Goal: Task Accomplishment & Management: Manage account settings

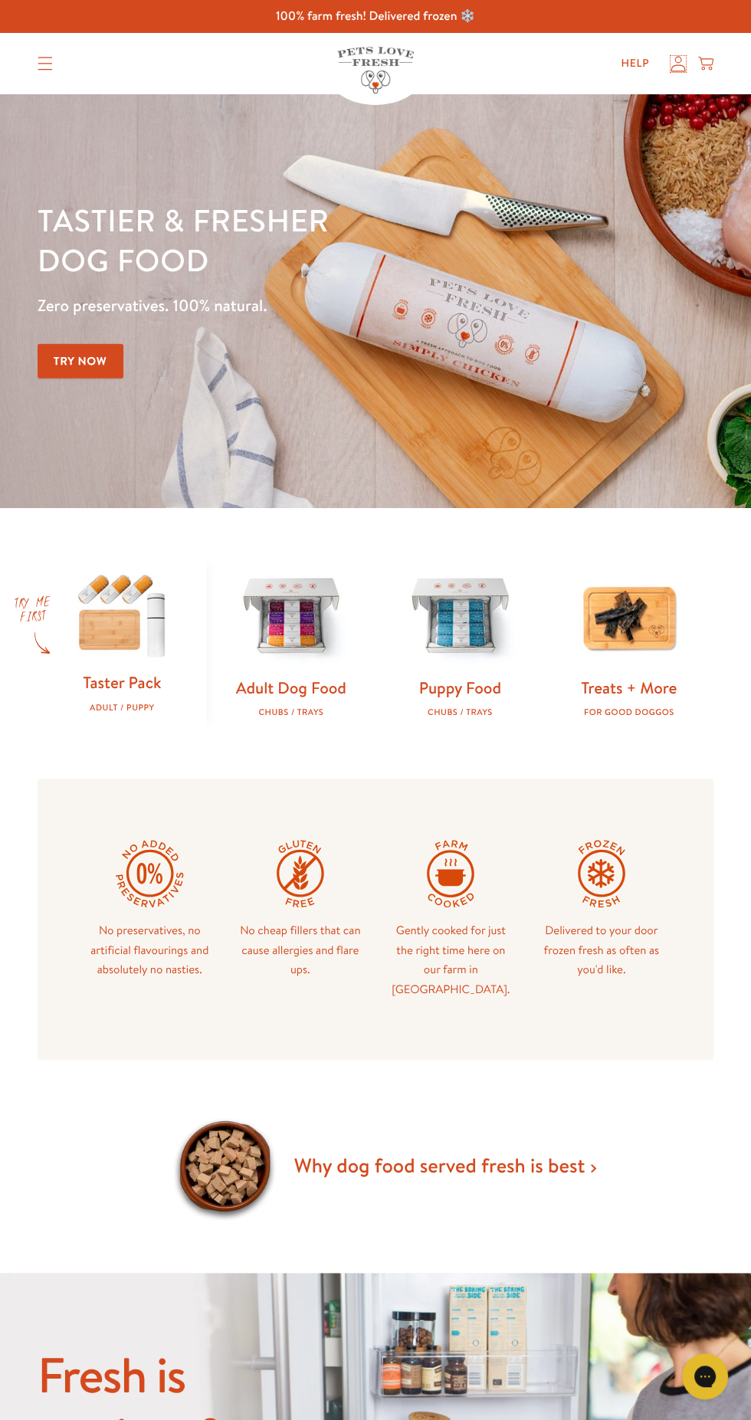
click at [683, 67] on icon at bounding box center [678, 64] width 15 height 16
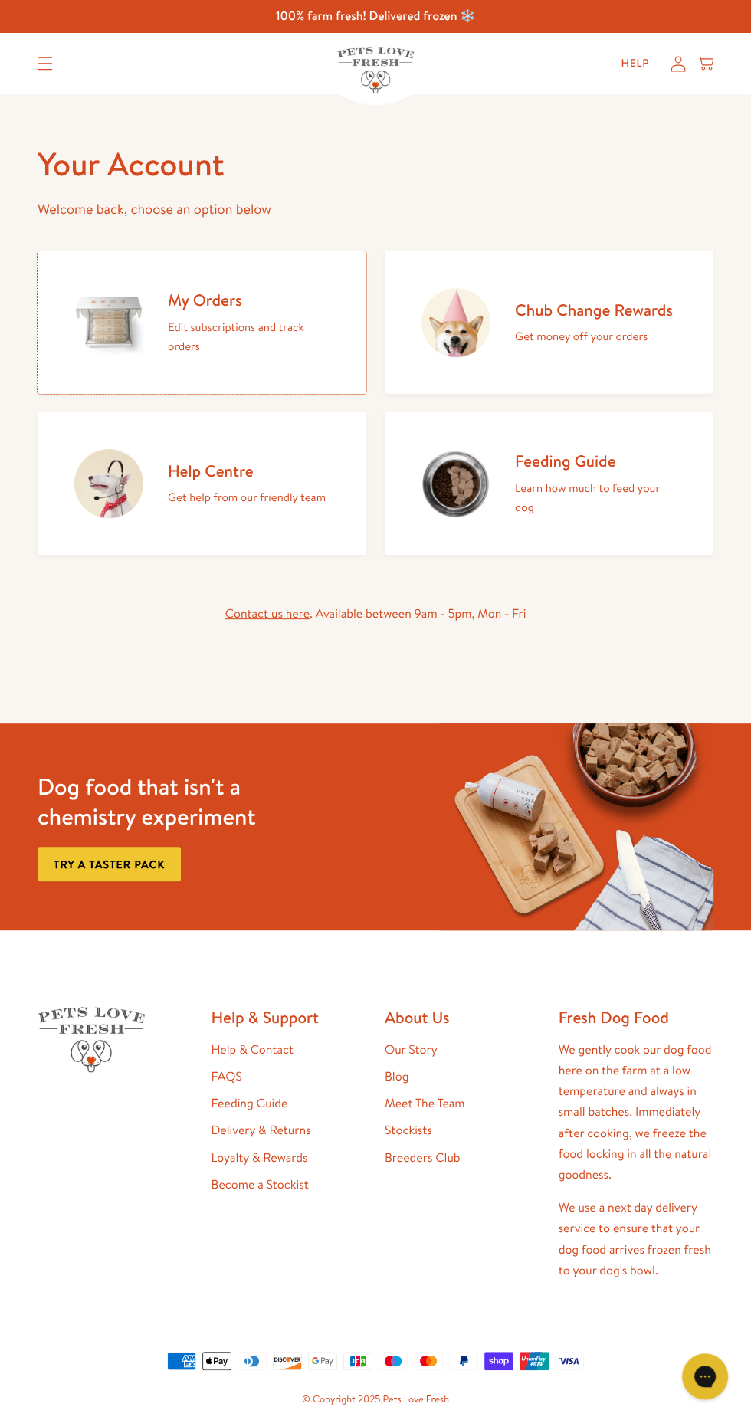
click at [240, 322] on p "Edit subscriptions and track orders" at bounding box center [249, 336] width 162 height 39
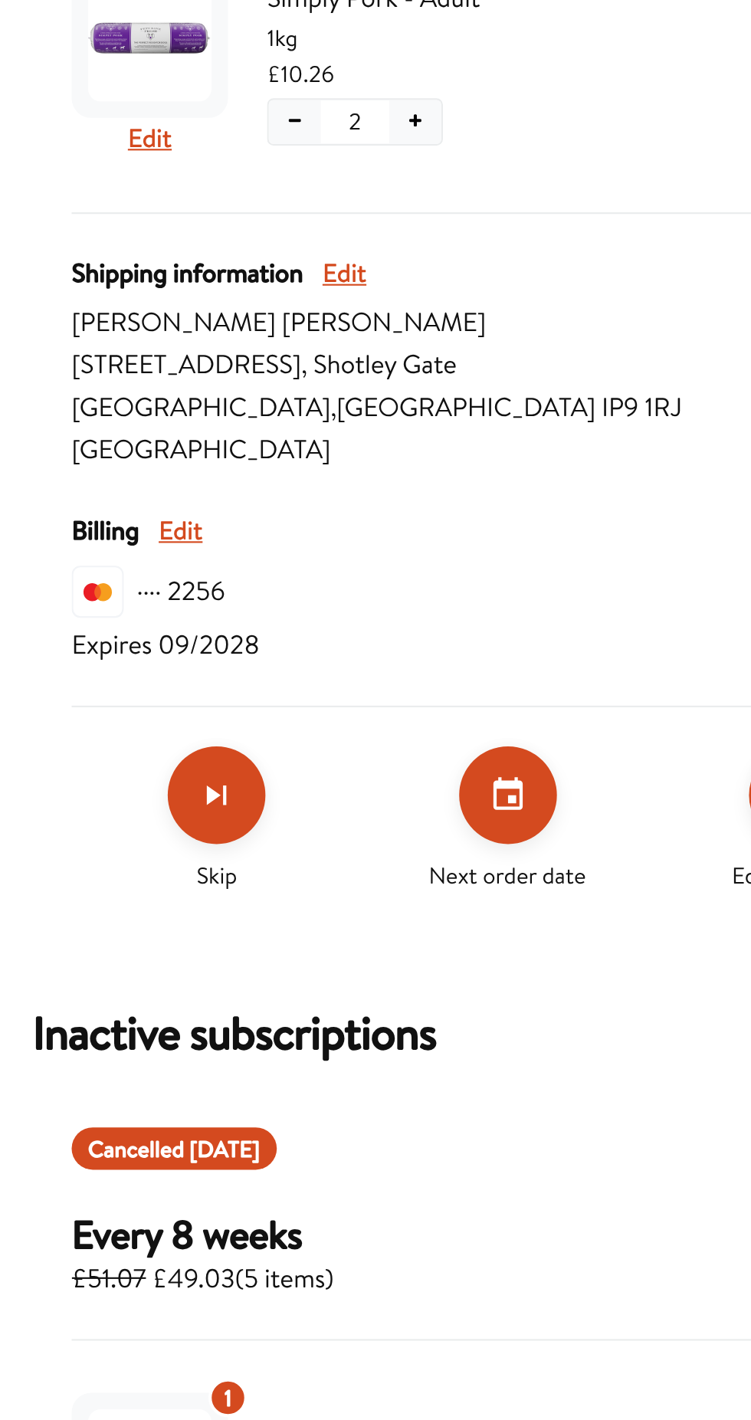
scroll to position [6, 0]
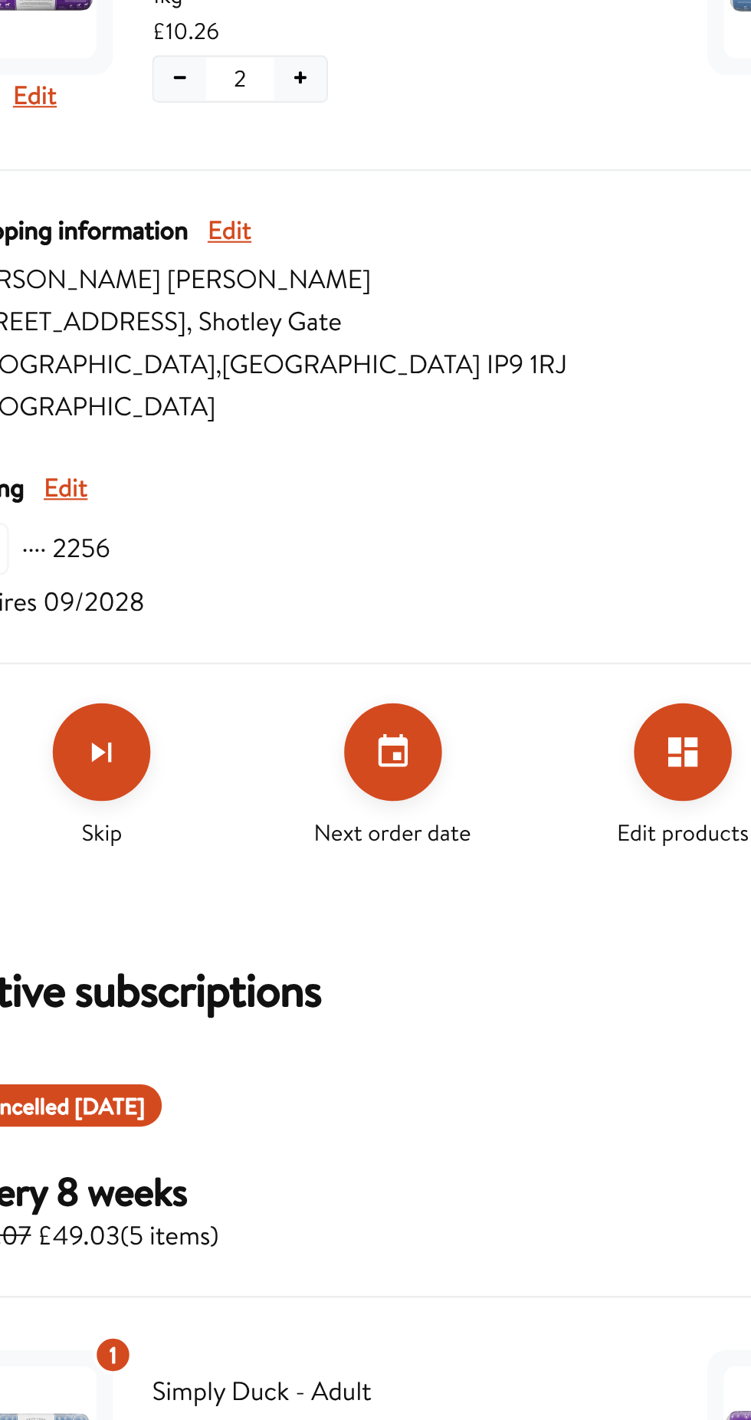
click at [244, 1027] on icon "Set your next order date" at bounding box center [239, 1036] width 18 height 18
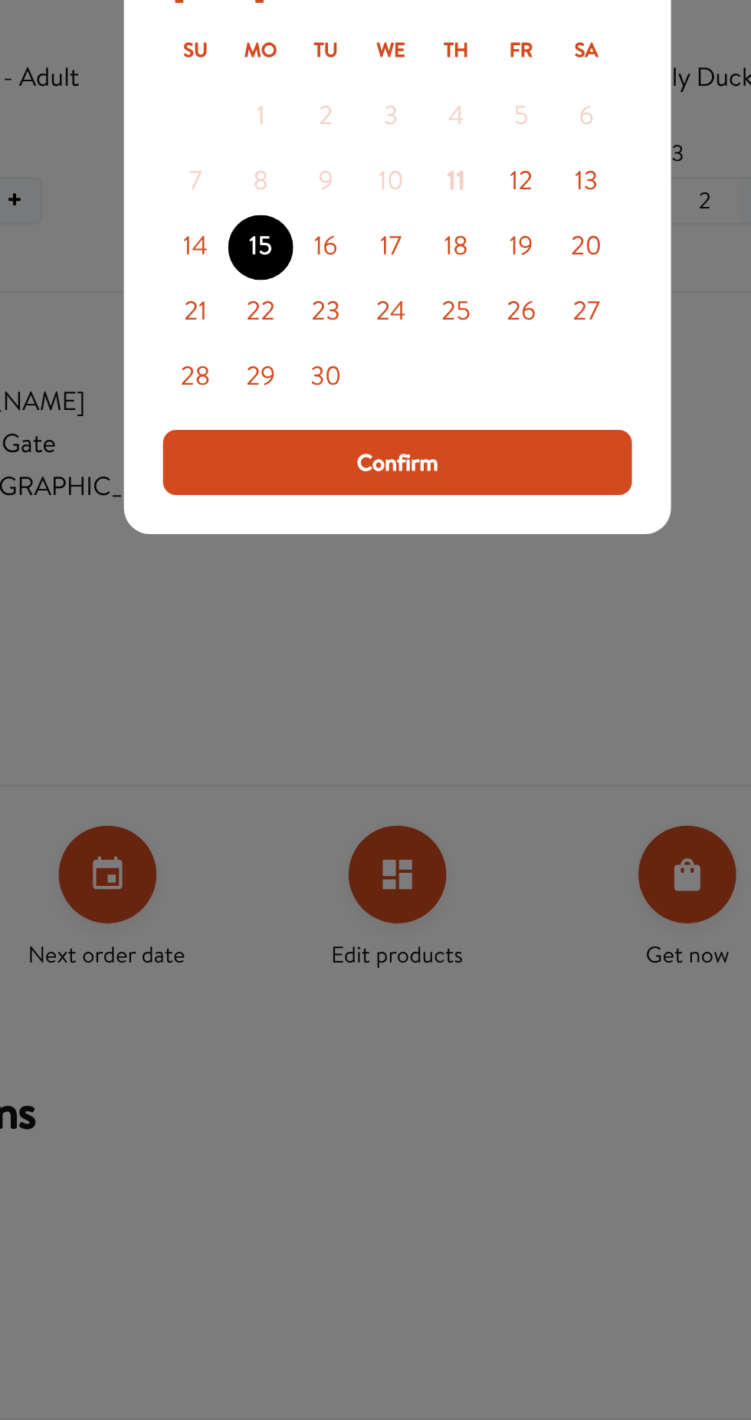
click at [440, 726] on button "12" at bounding box center [433, 710] width 31 height 31
click at [409, 858] on button "Confirm" at bounding box center [375, 842] width 221 height 31
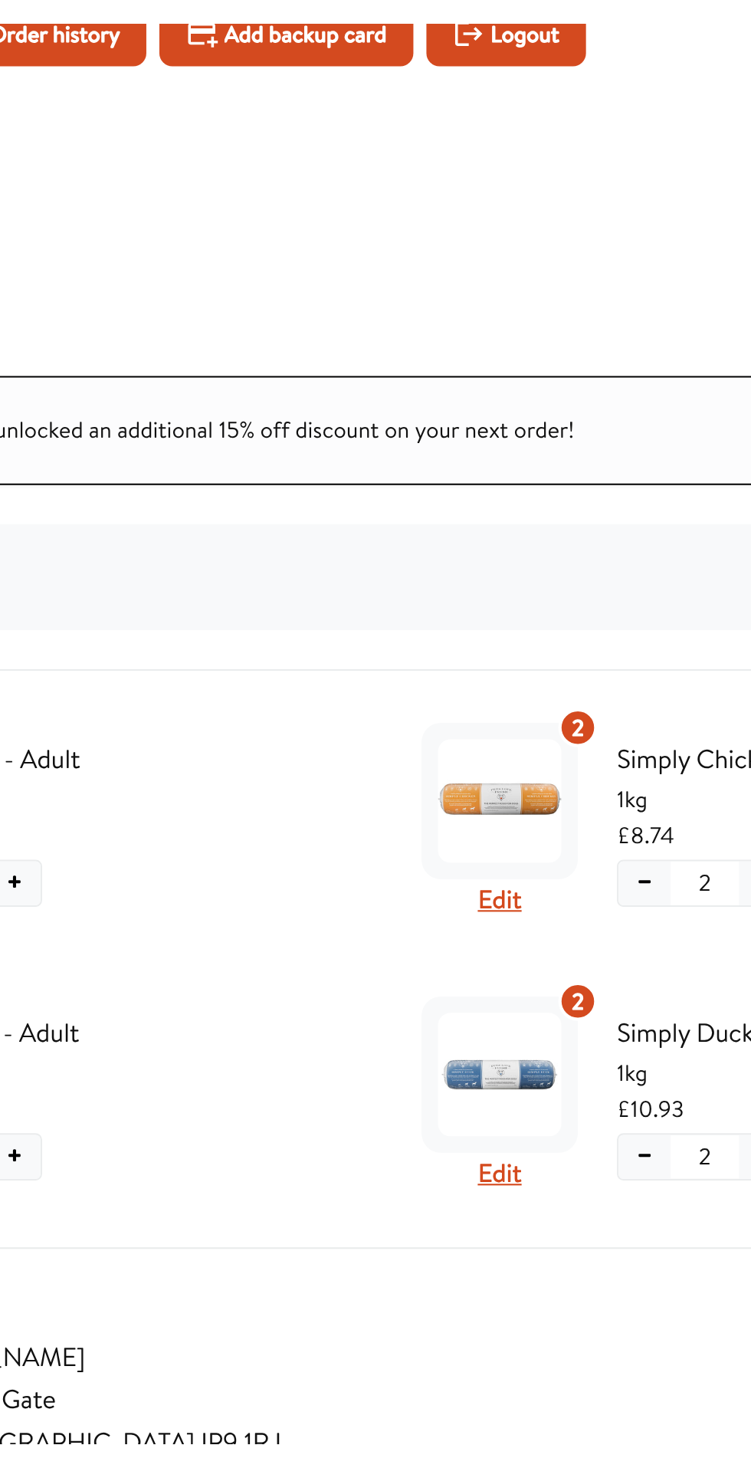
scroll to position [0, 0]
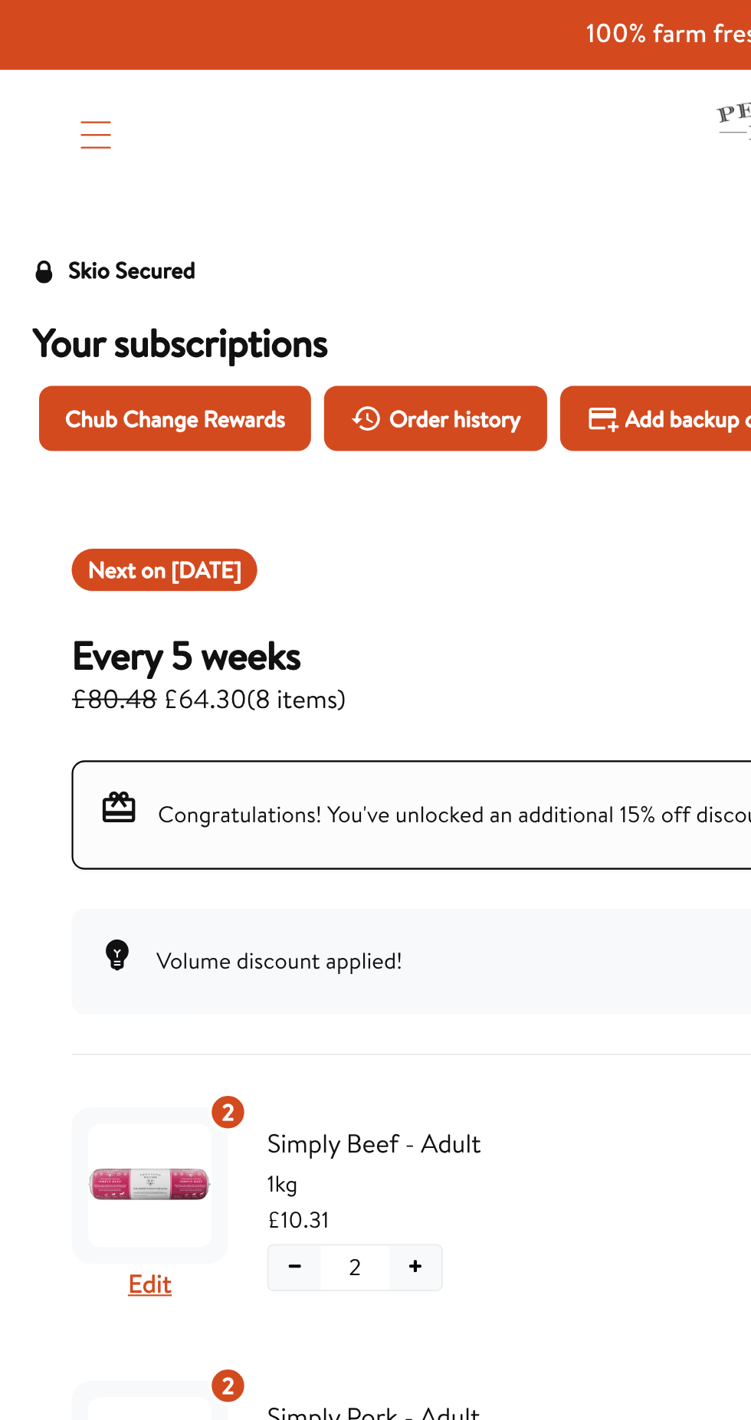
click at [113, 192] on span "Chub Change Rewards" at bounding box center [82, 197] width 103 height 17
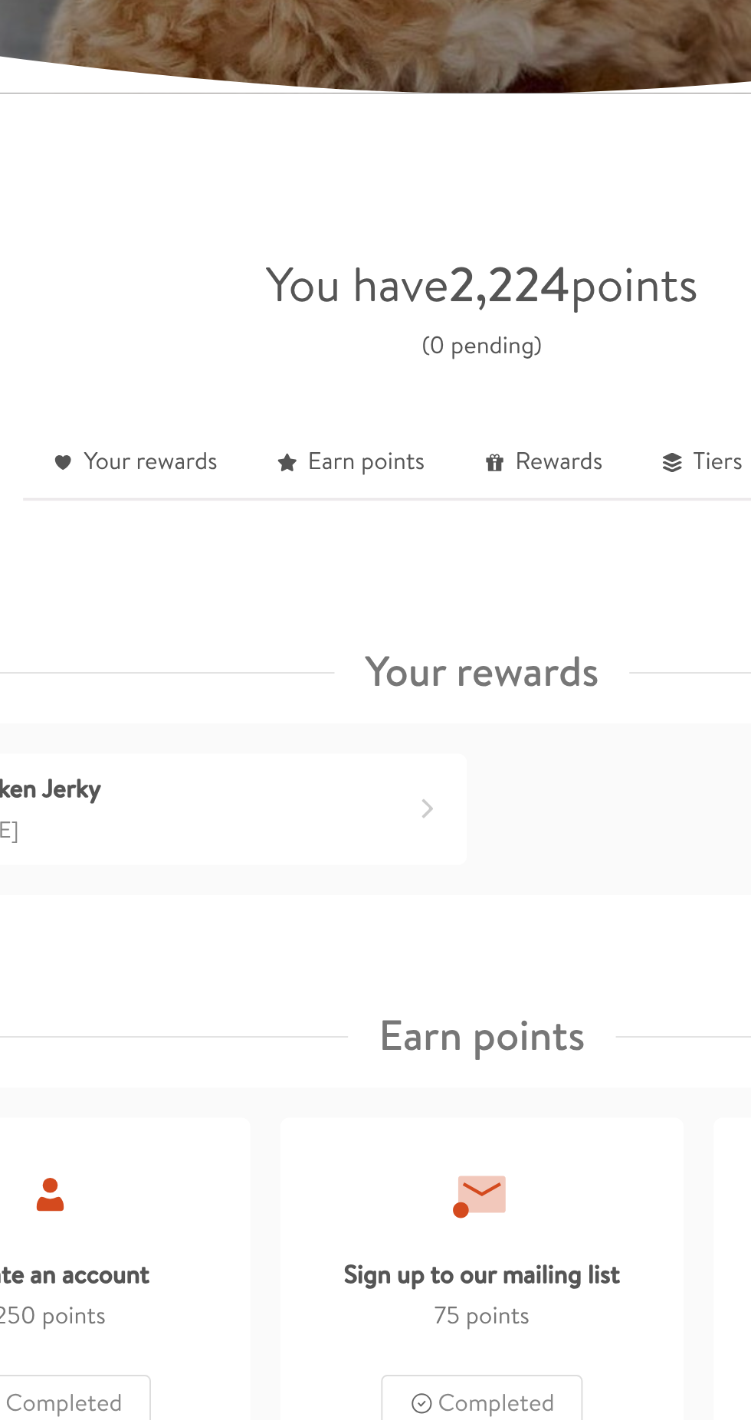
scroll to position [230, 0]
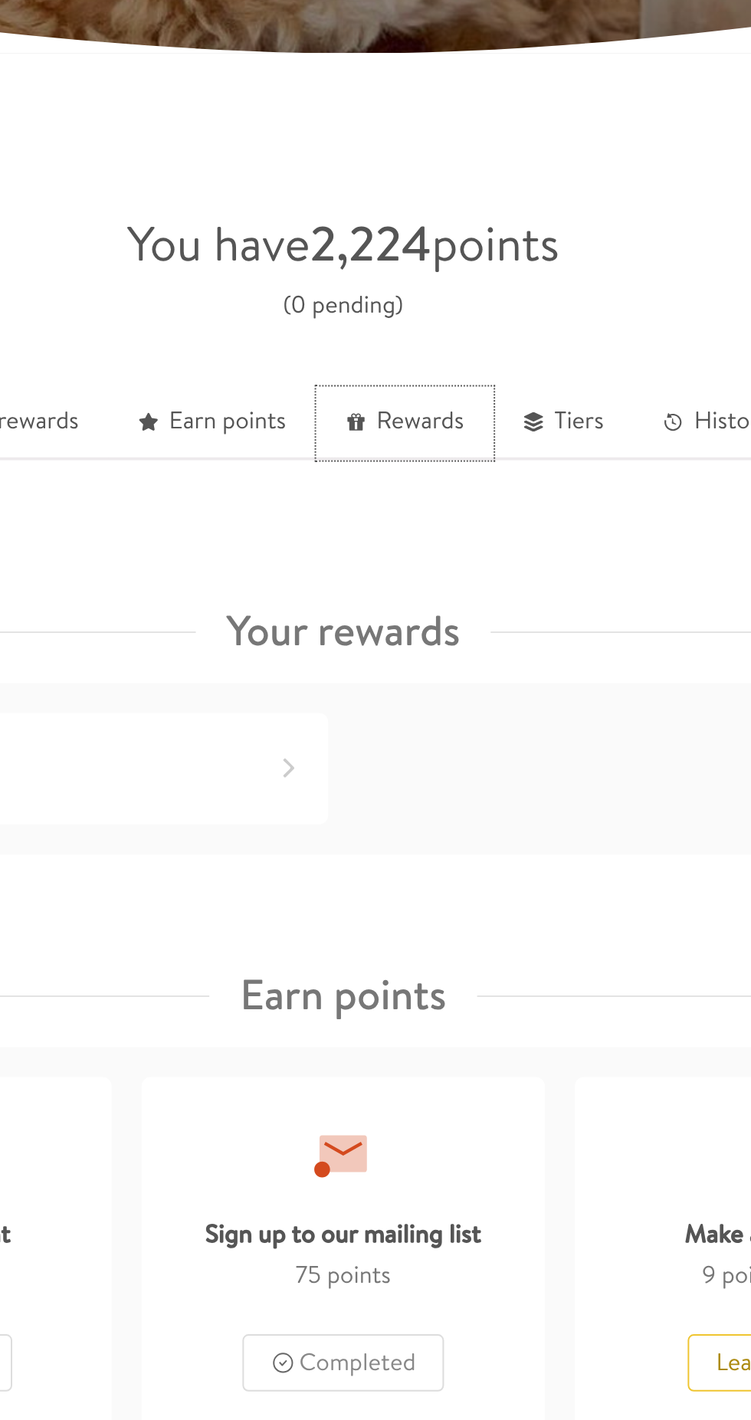
click at [419, 348] on link "Rewards" at bounding box center [407, 360] width 90 height 38
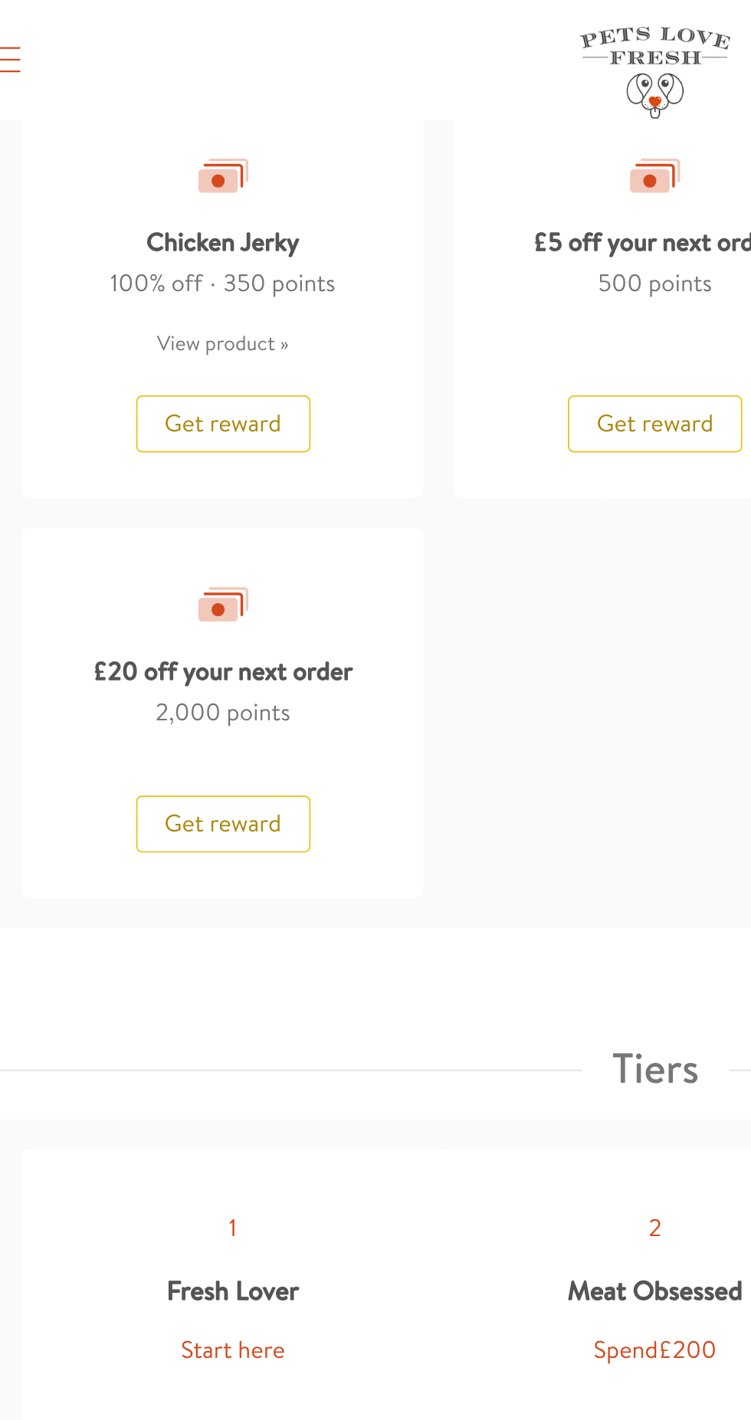
scroll to position [1580, 0]
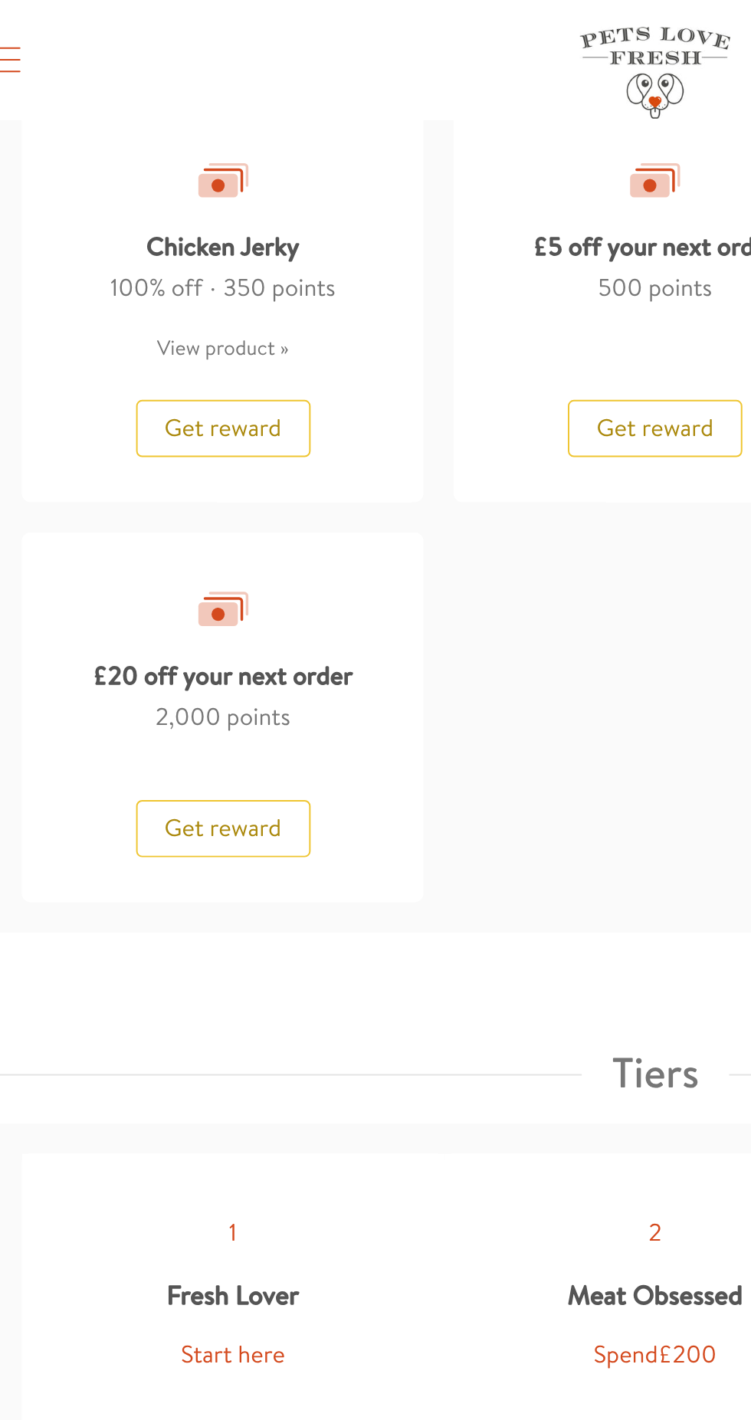
click at [169, 414] on span "Get reward" at bounding box center [156, 422] width 60 height 17
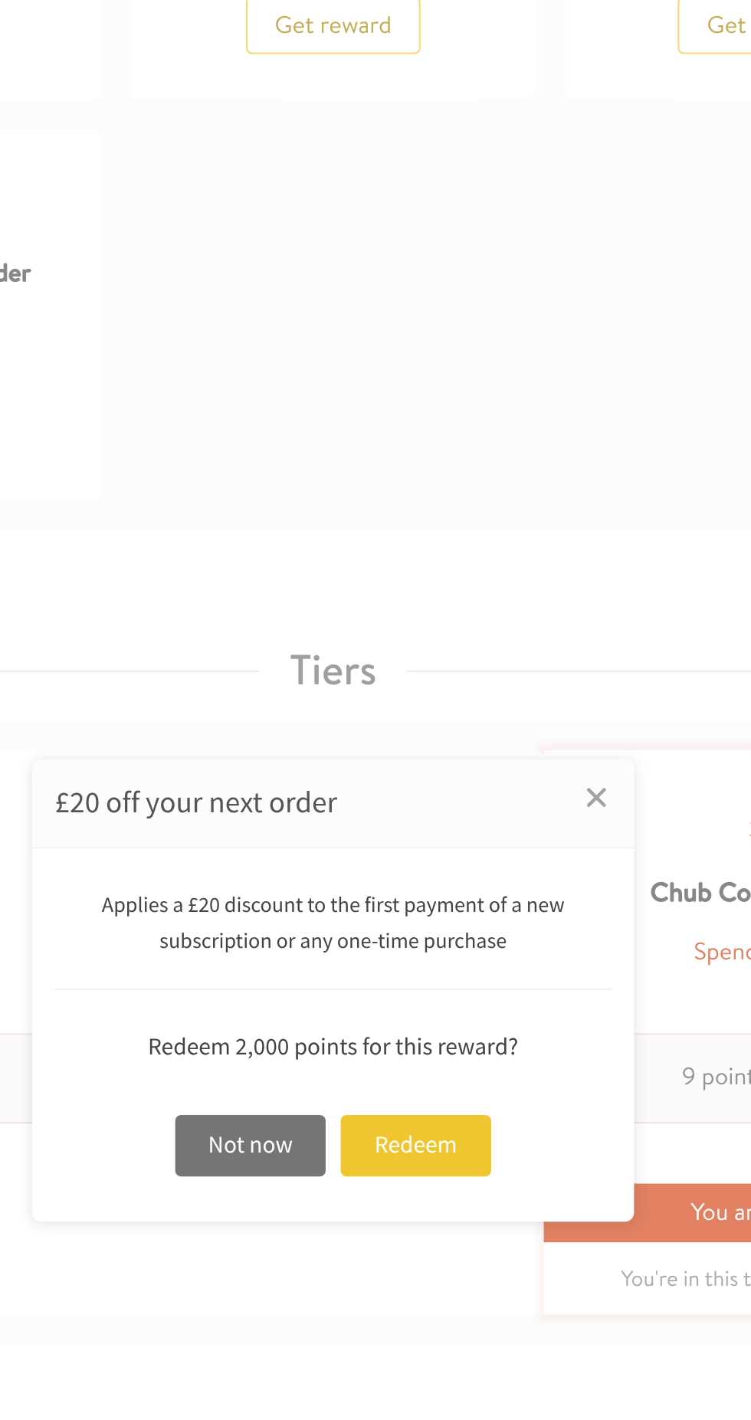
click at [427, 805] on div "Redeem" at bounding box center [417, 788] width 77 height 31
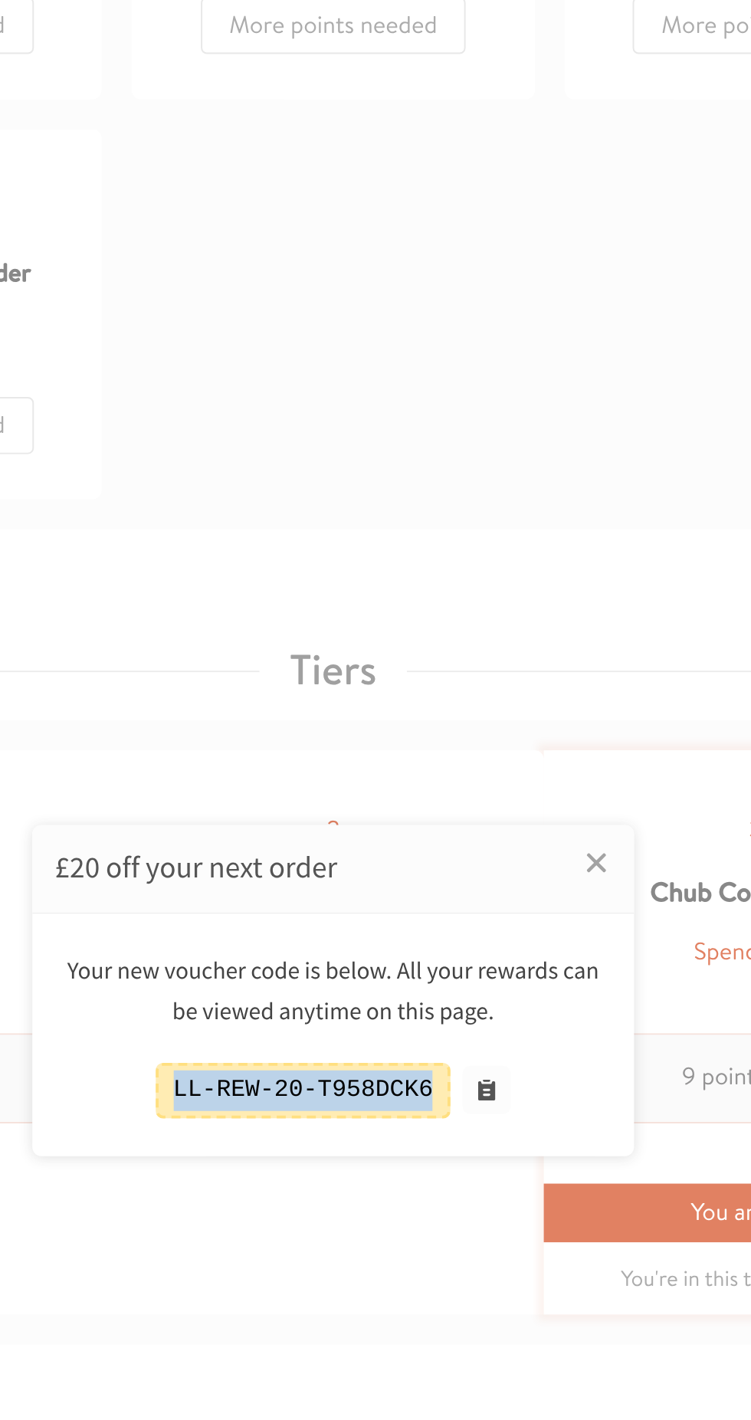
copy div "LL-REW-20-T958DCK6"
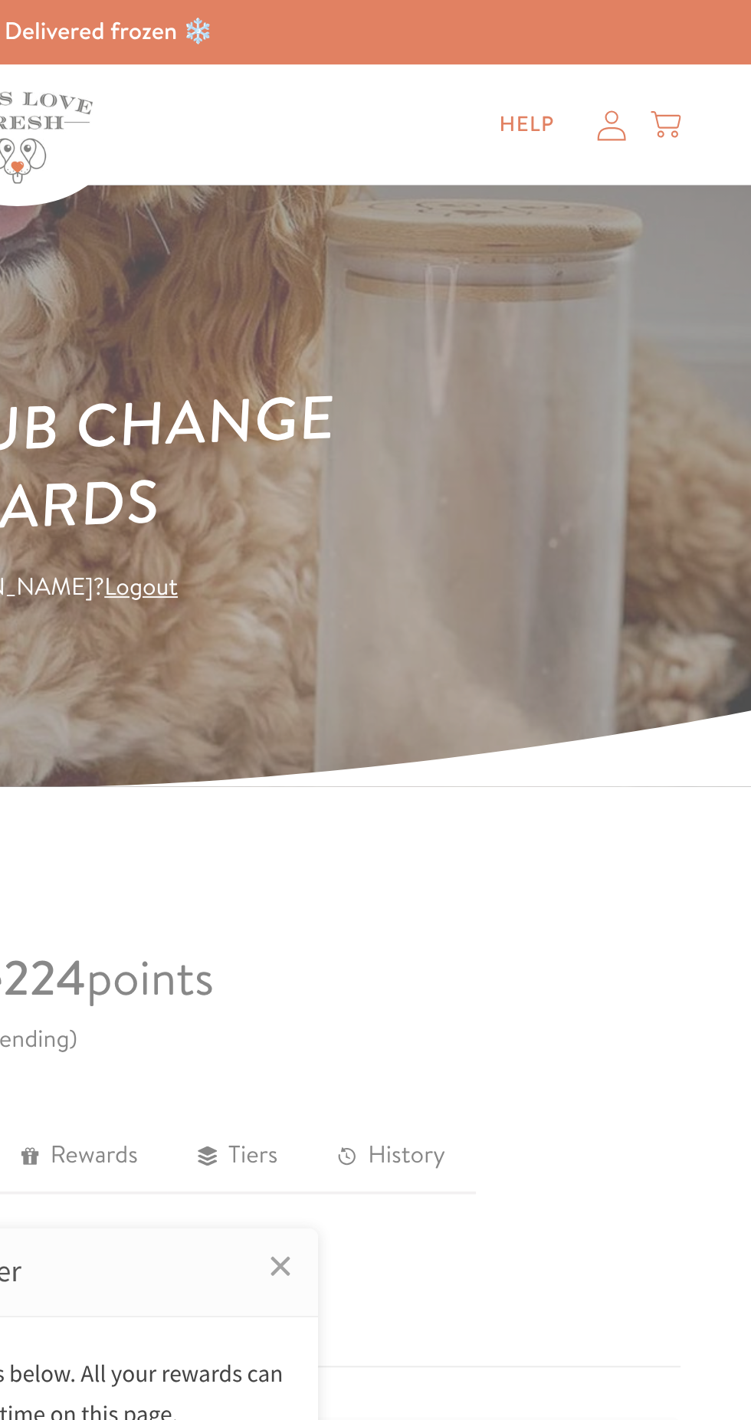
scroll to position [0, 0]
click at [681, 65] on div at bounding box center [375, 710] width 751 height 1420
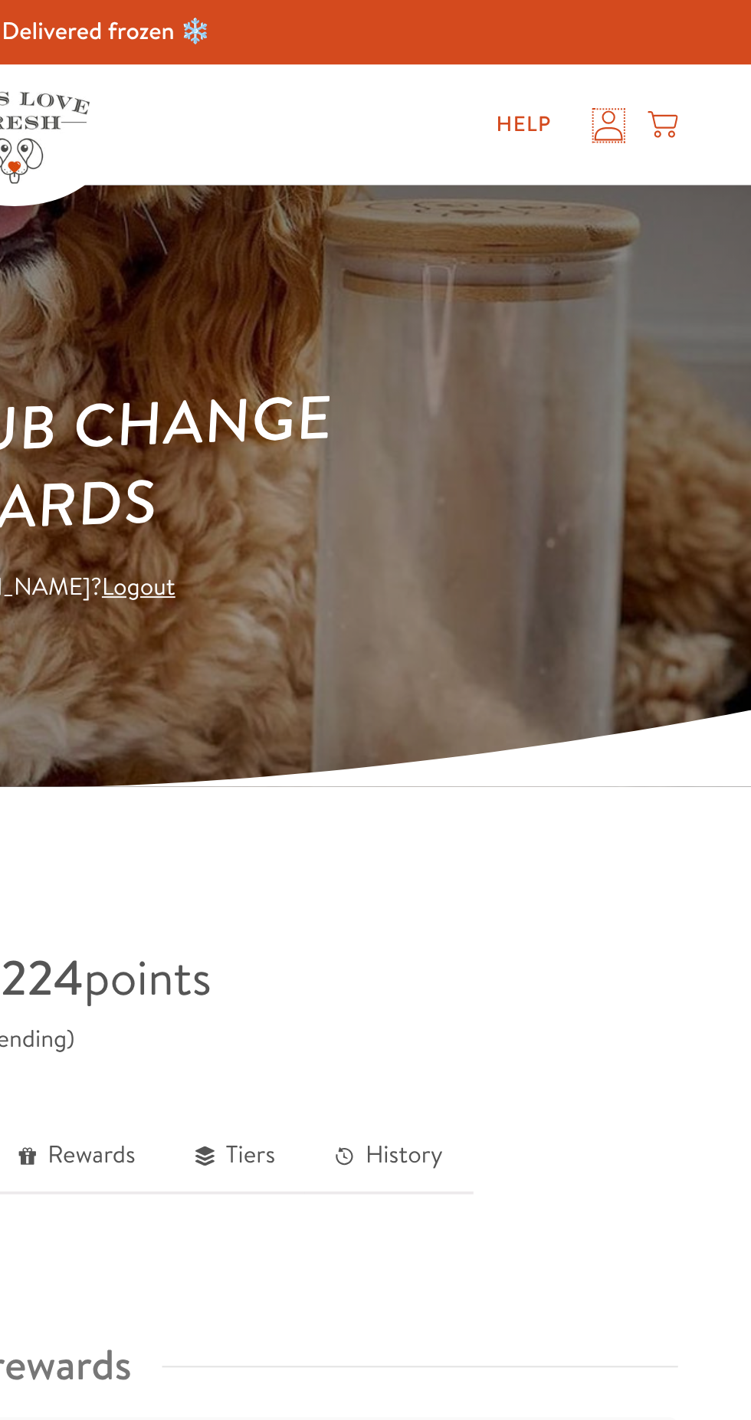
click at [685, 66] on icon at bounding box center [678, 64] width 15 height 16
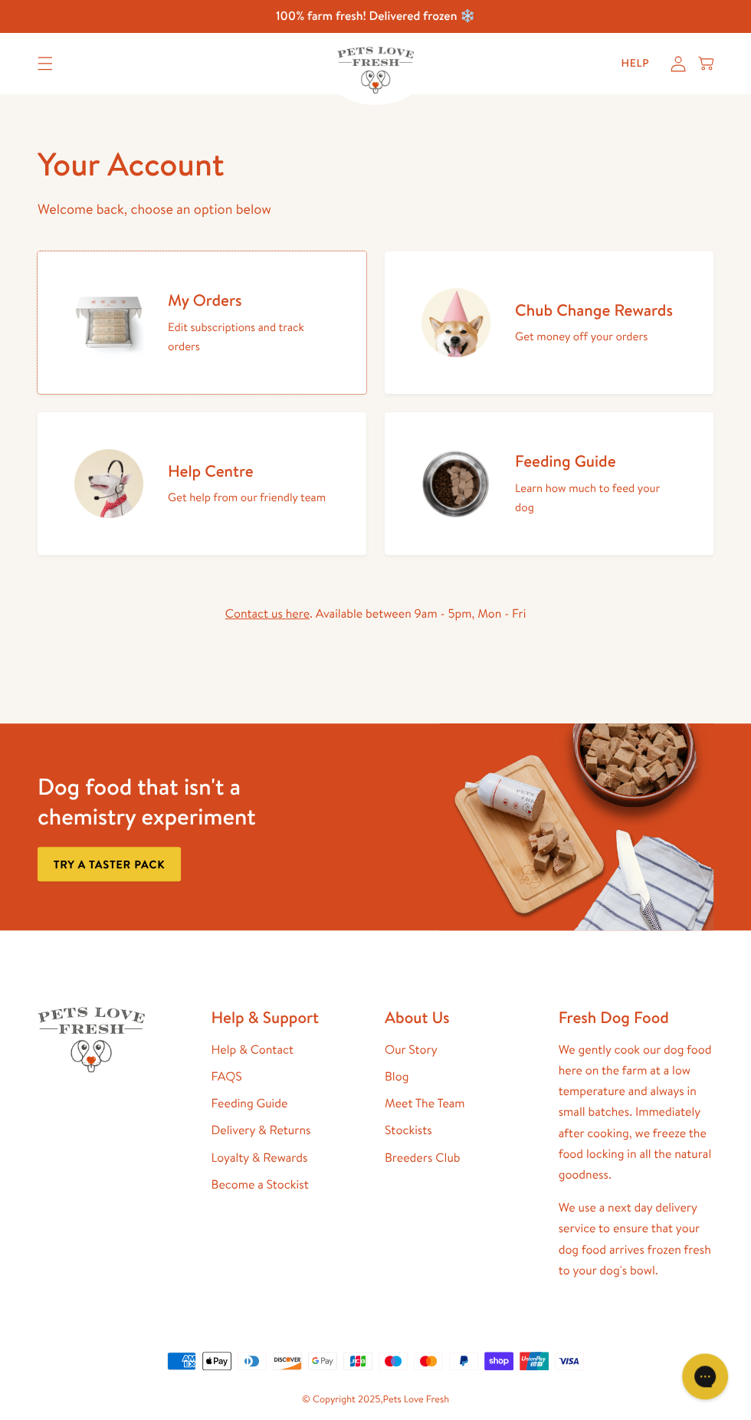
click at [240, 300] on h2 "My Orders" at bounding box center [249, 300] width 162 height 21
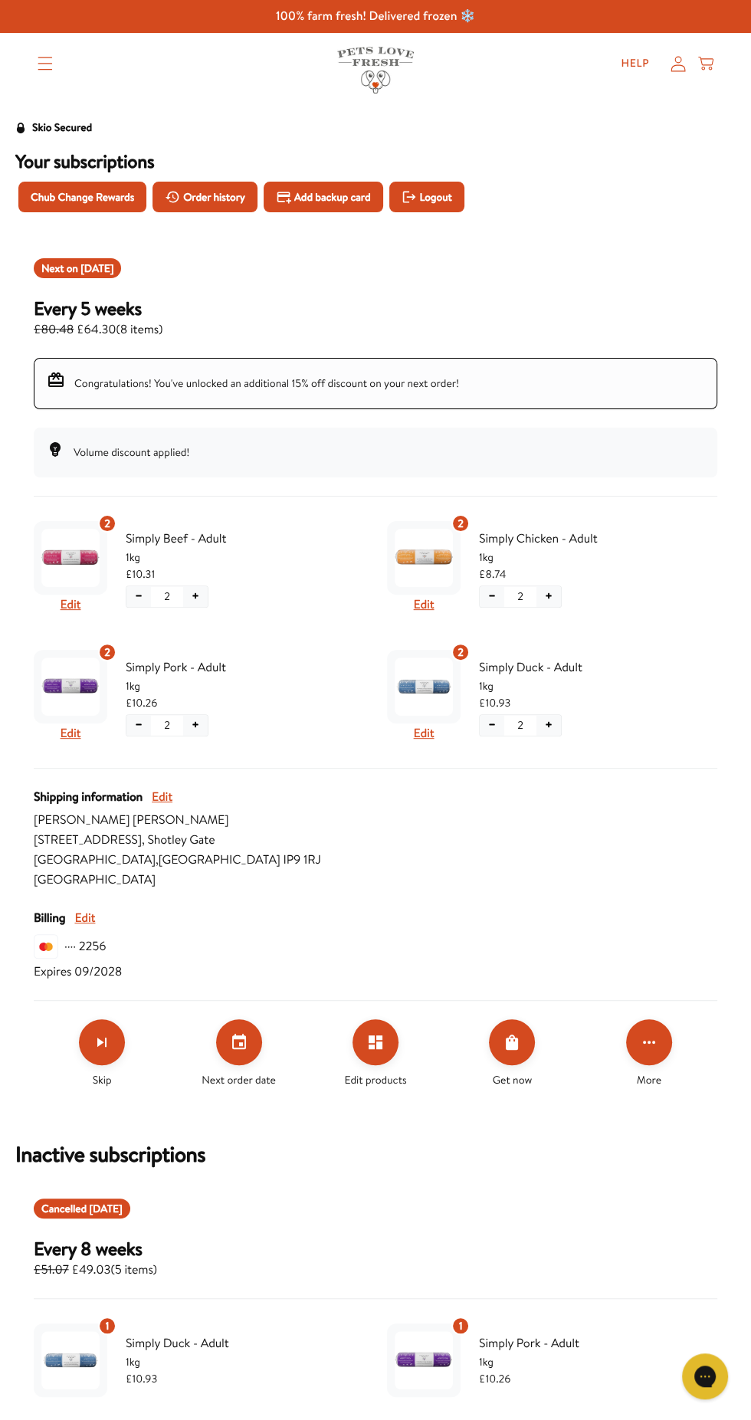
click at [648, 1041] on icon "Click for more options" at bounding box center [649, 1042] width 12 height 3
click at [724, 1105] on li "Apply discount code" at bounding box center [662, 1119] width 153 height 37
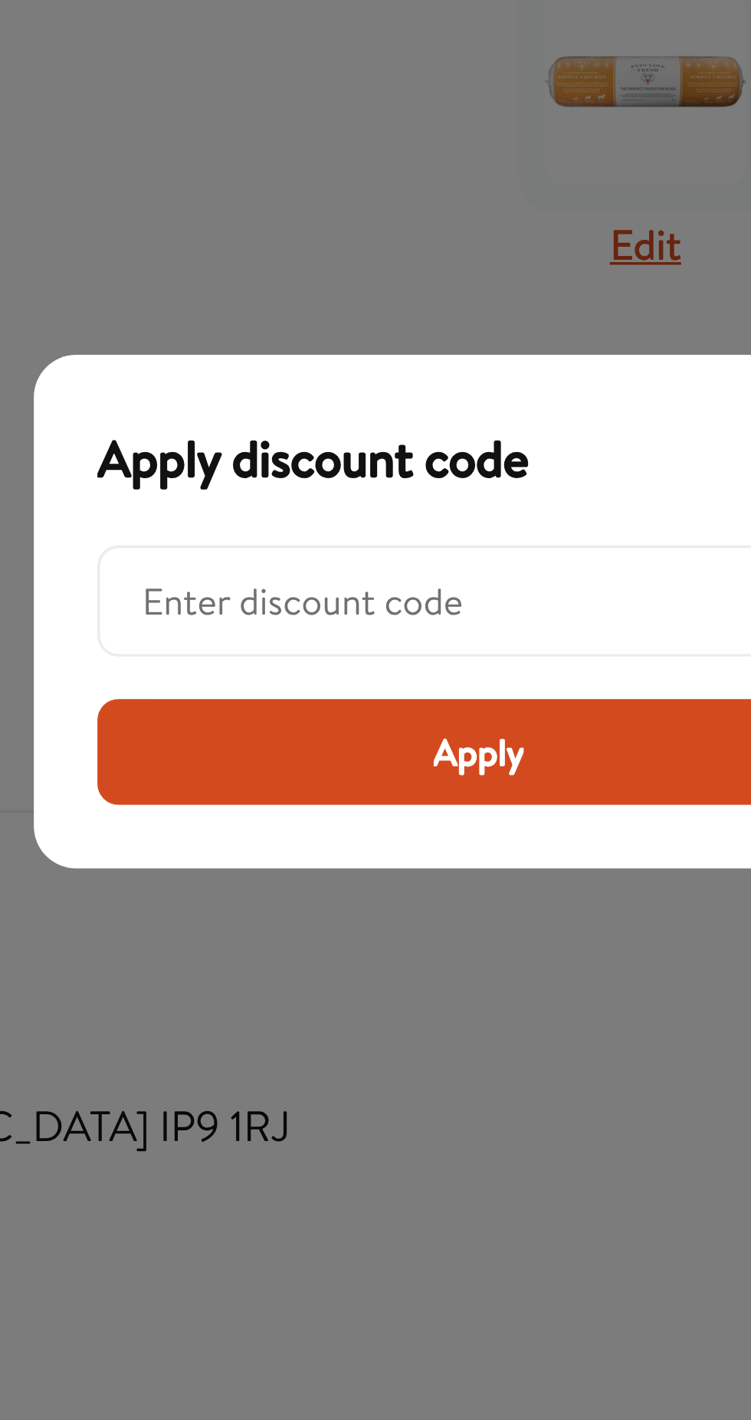
click at [314, 705] on input "Modal" at bounding box center [380, 707] width 204 height 31
type input "LL-REW-20-T958DCK6"
click at [389, 745] on span "Apply" at bounding box center [376, 751] width 27 height 17
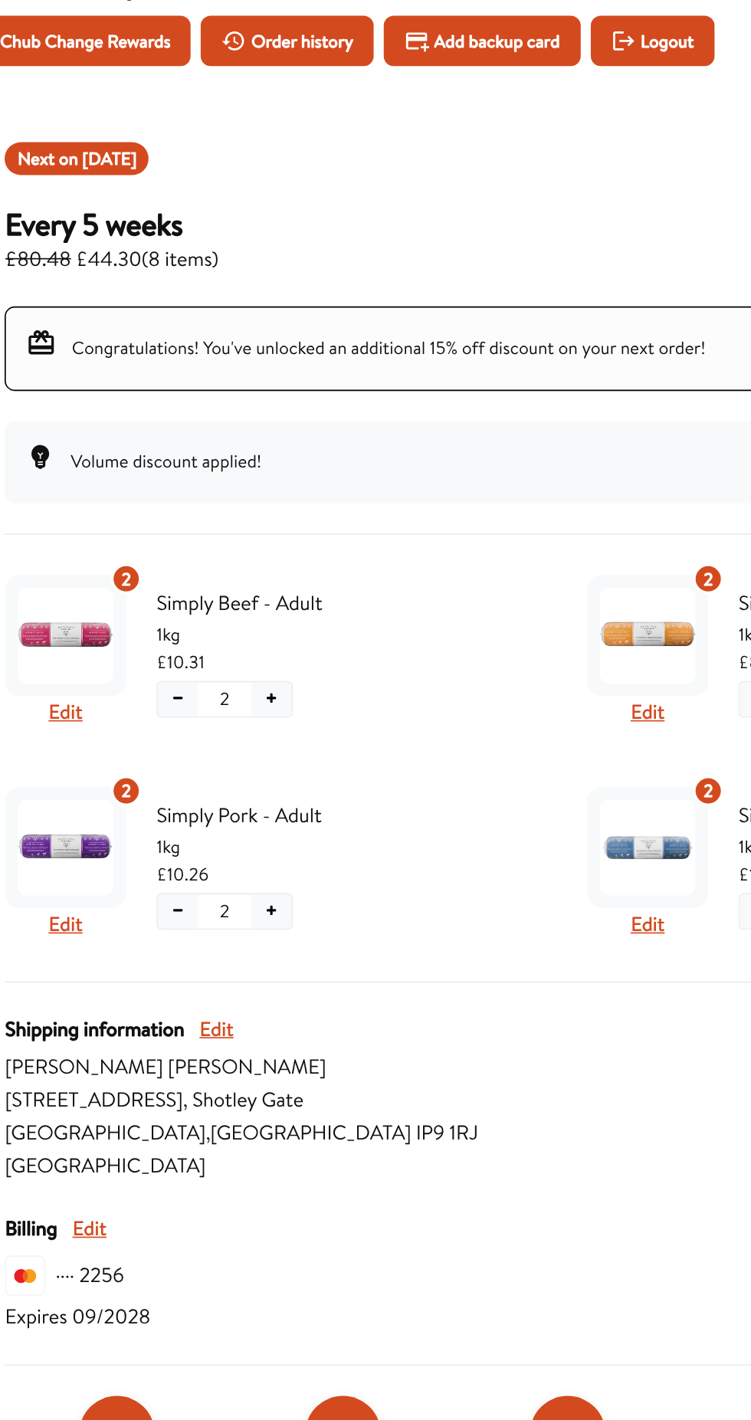
click at [198, 590] on button "+" at bounding box center [195, 596] width 25 height 21
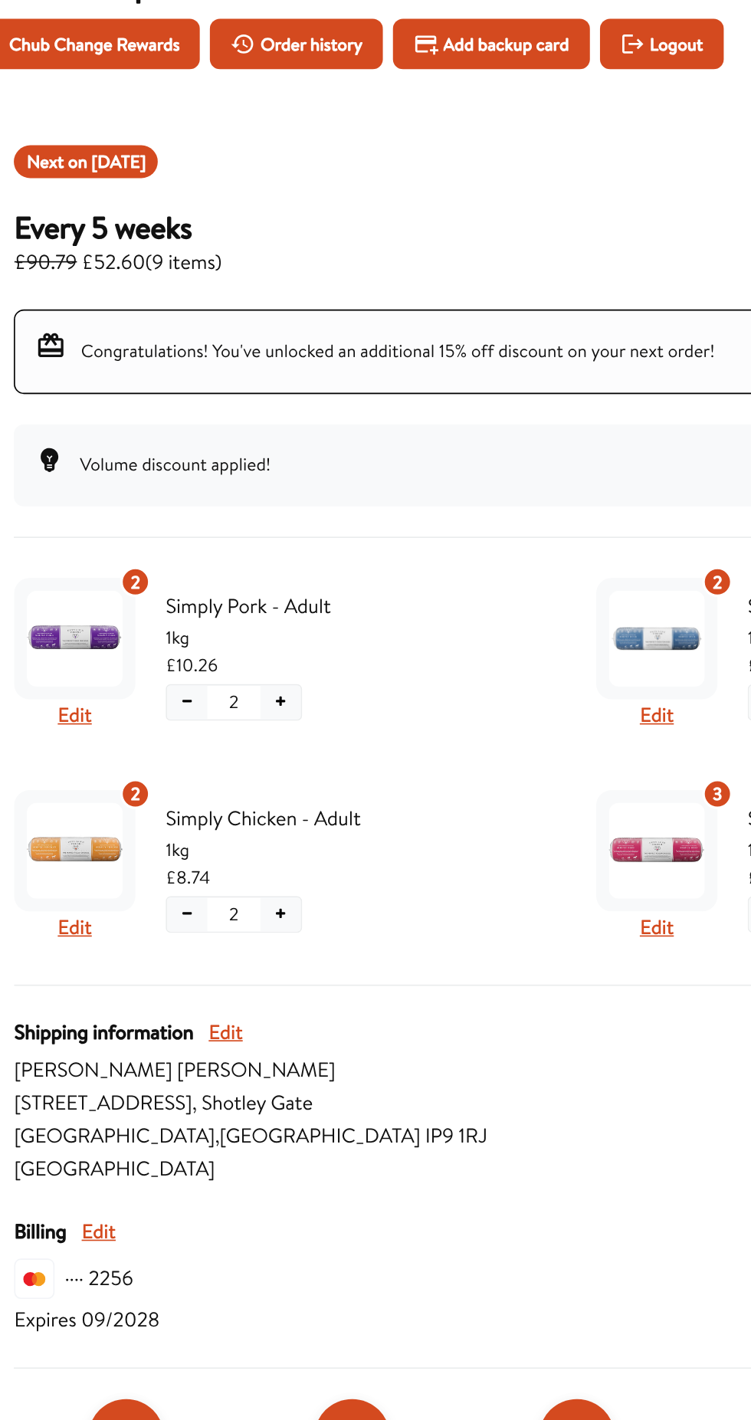
click at [196, 720] on button "+" at bounding box center [195, 725] width 25 height 21
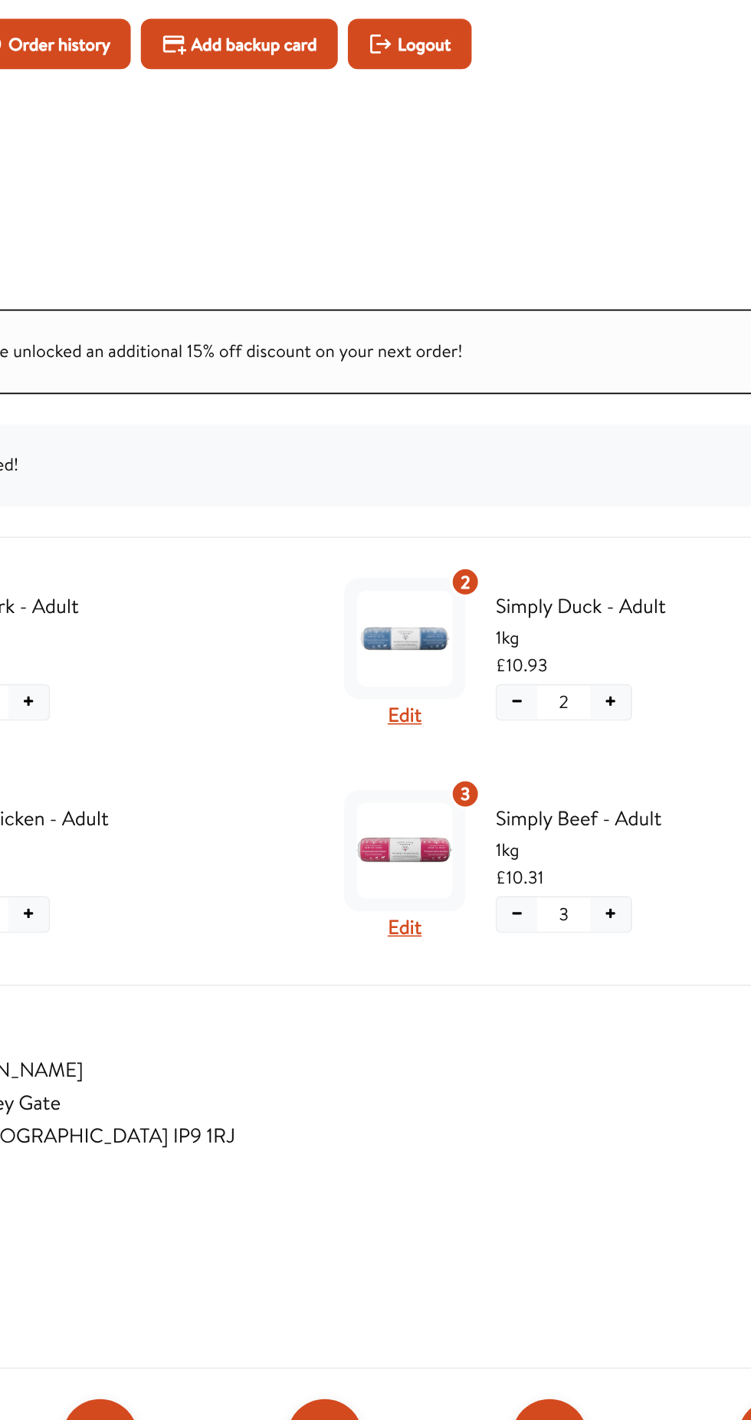
click at [488, 718] on button "−" at bounding box center [492, 725] width 25 height 21
